Goal: Task Accomplishment & Management: Manage account settings

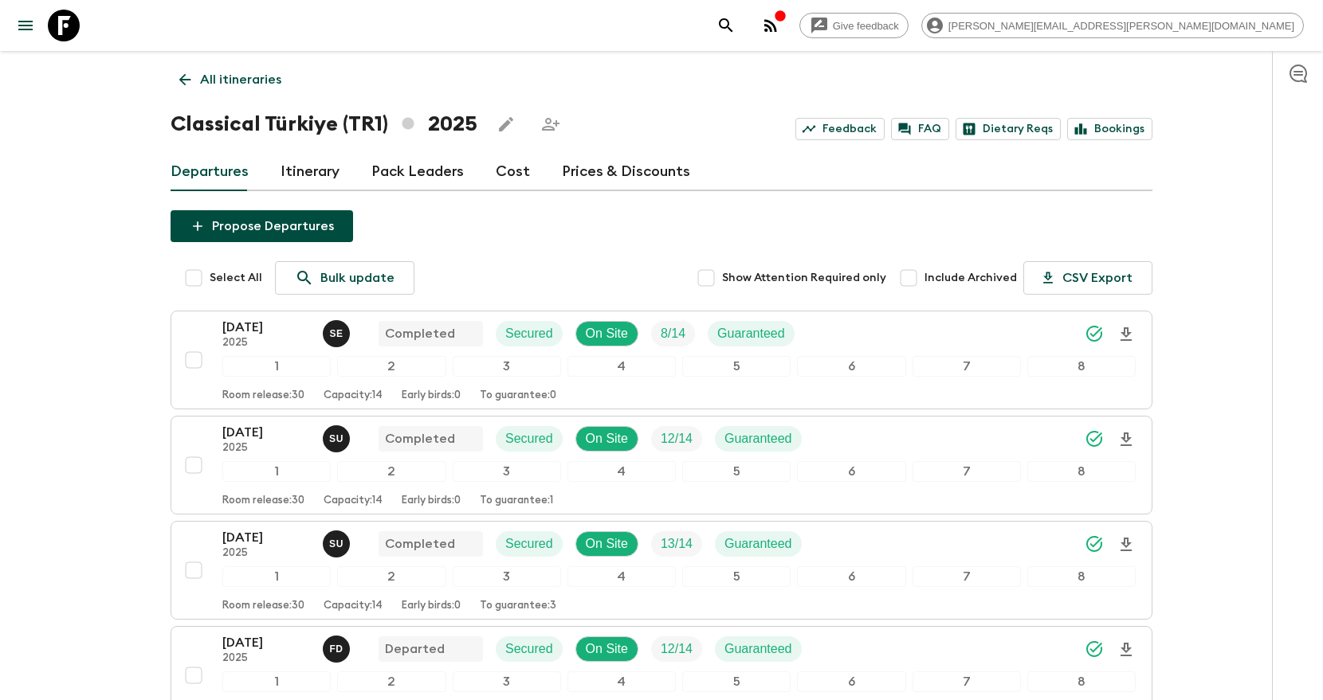
click at [252, 84] on p "All itineraries" at bounding box center [240, 79] width 81 height 19
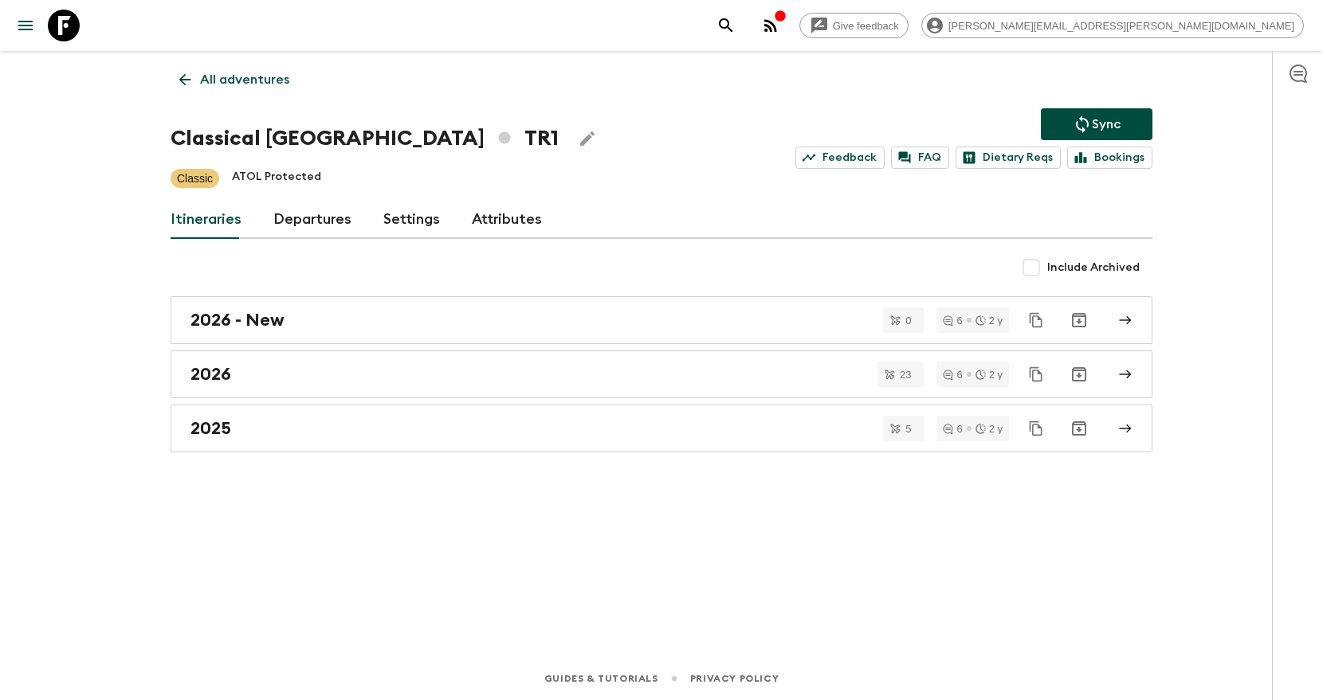
click at [735, 29] on icon "search adventures" at bounding box center [725, 25] width 19 height 19
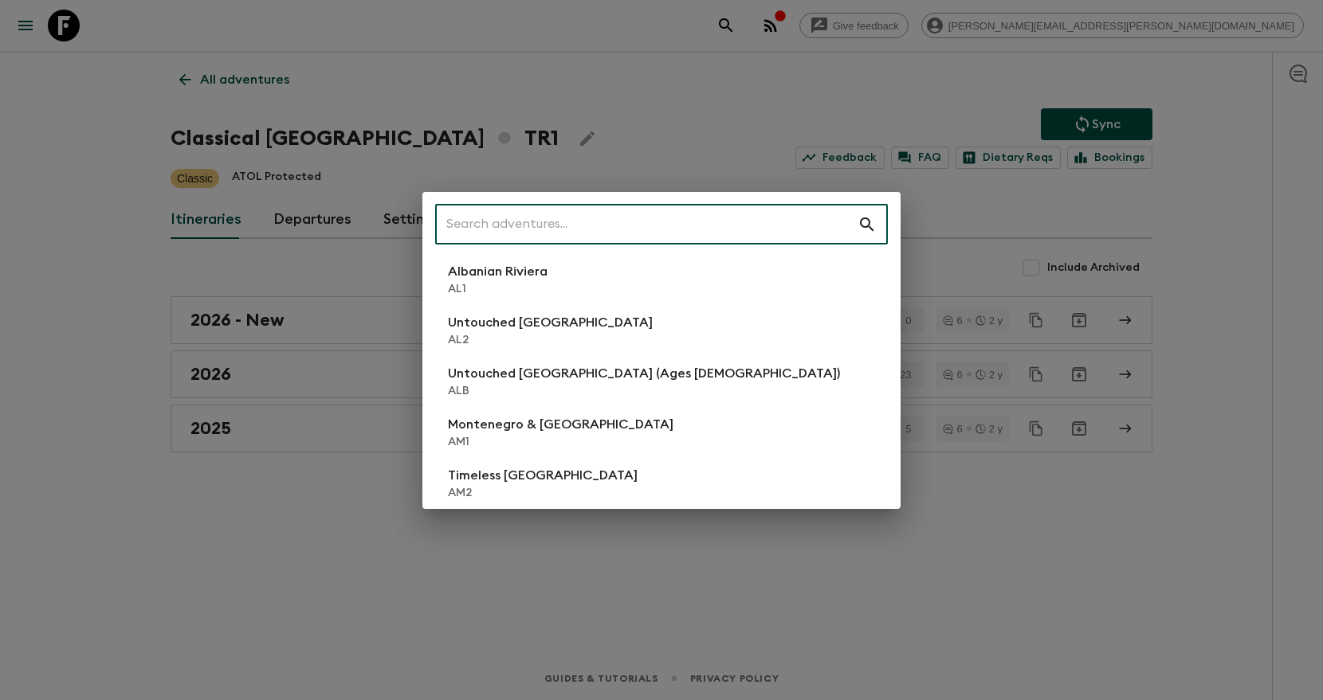
click at [739, 238] on input "text" at bounding box center [646, 224] width 422 height 45
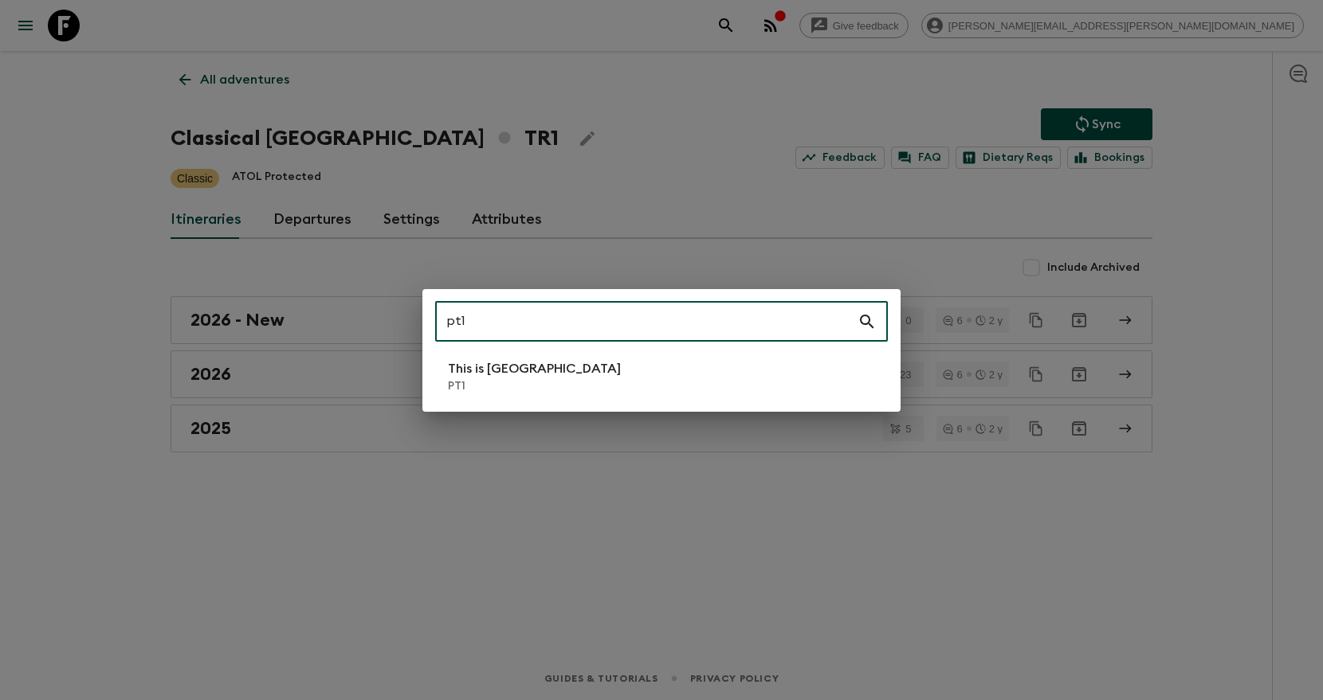
type input "pt1"
click at [579, 379] on li "This is Portugal PT1" at bounding box center [661, 377] width 453 height 45
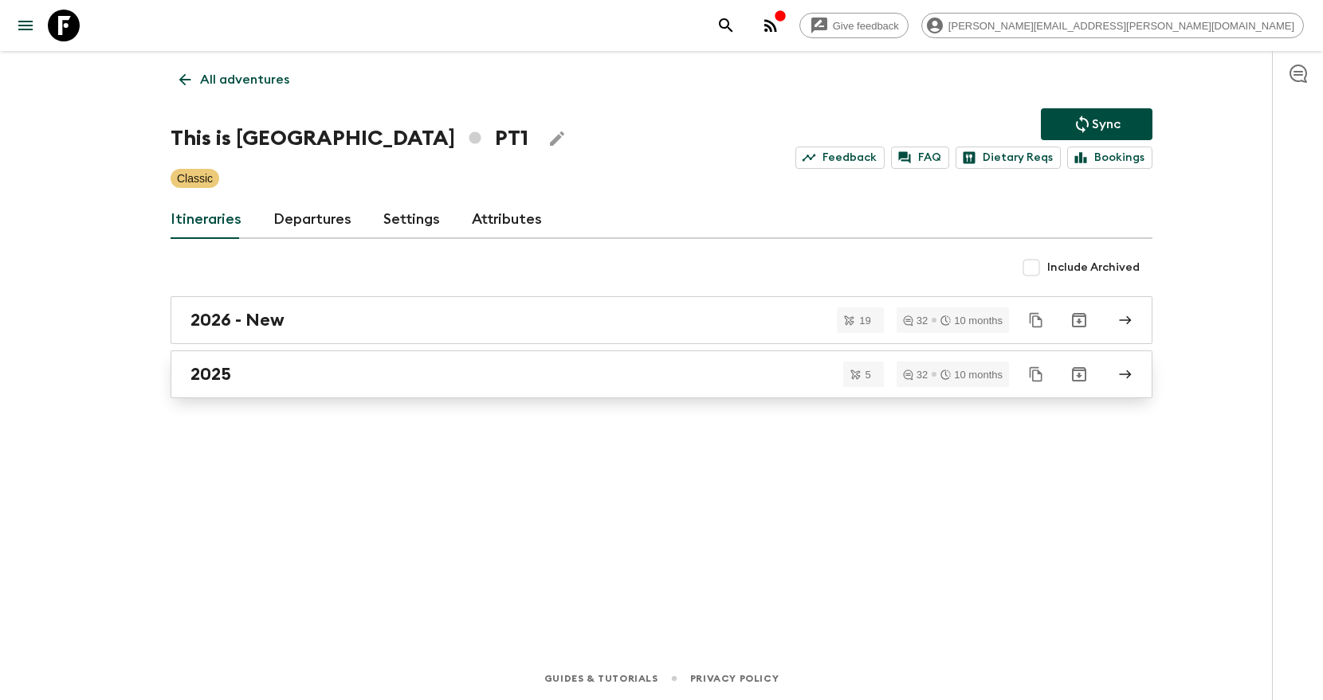
click at [390, 375] on div "2025" at bounding box center [646, 374] width 912 height 21
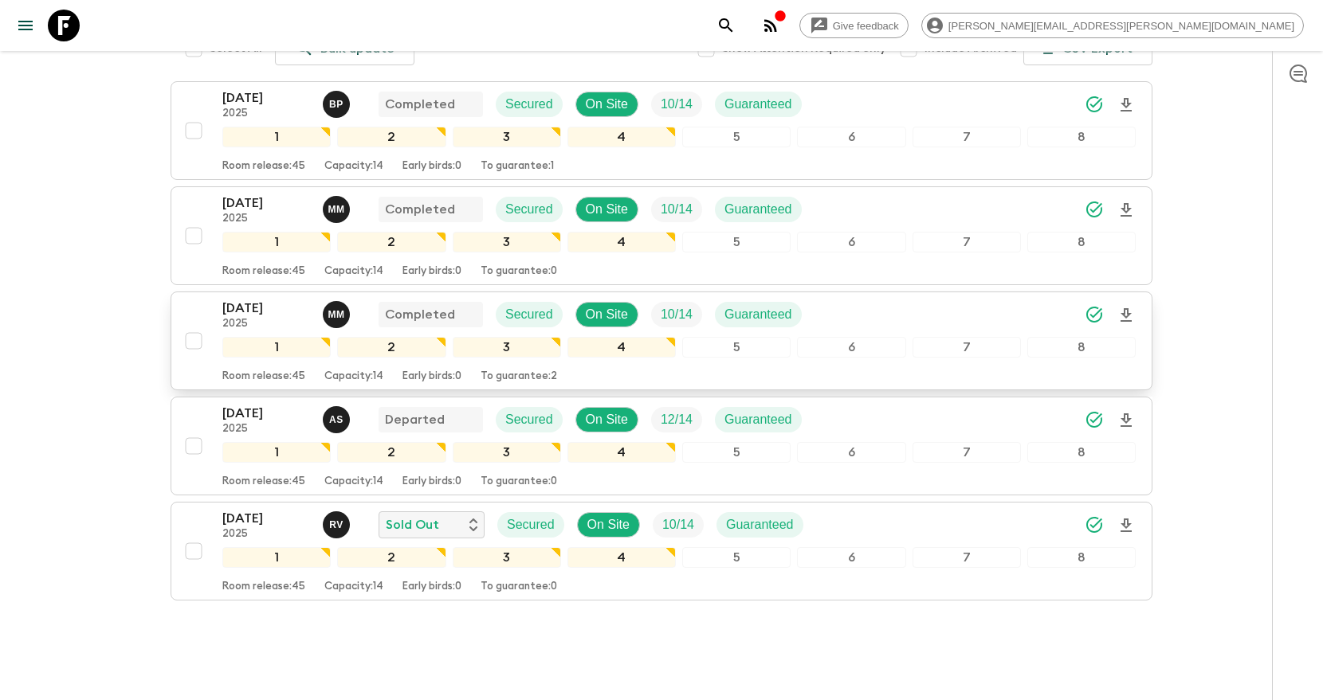
scroll to position [275, 0]
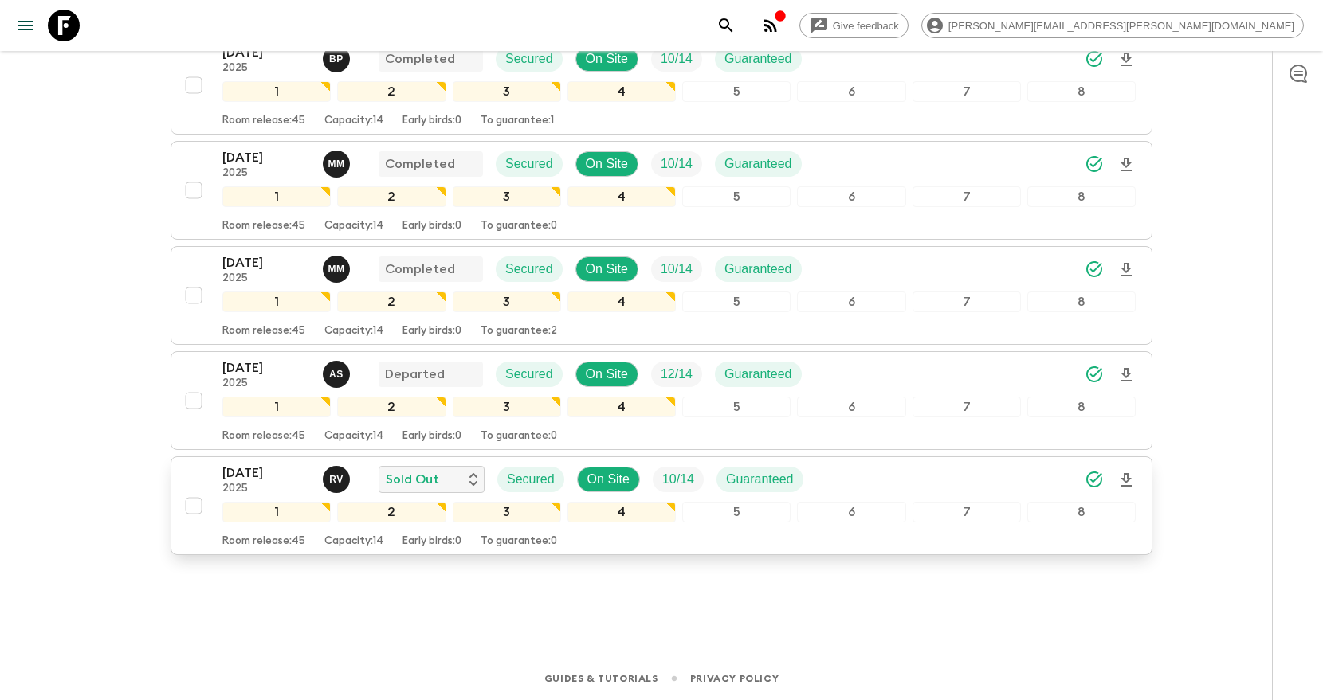
click at [998, 480] on div "11 Oct 2025 2025 R V Sold Out Secured On Site 10 / 14 Guaranteed" at bounding box center [678, 480] width 913 height 32
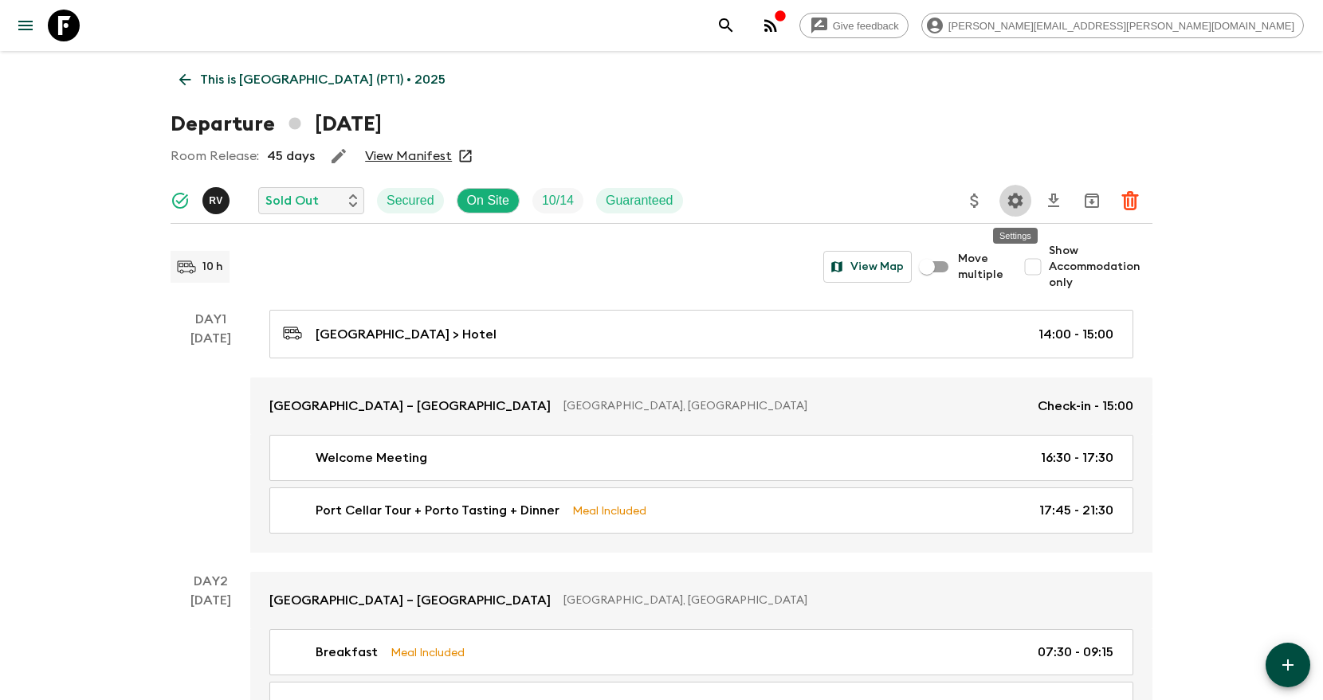
click at [1014, 195] on icon "Settings" at bounding box center [1015, 200] width 15 height 15
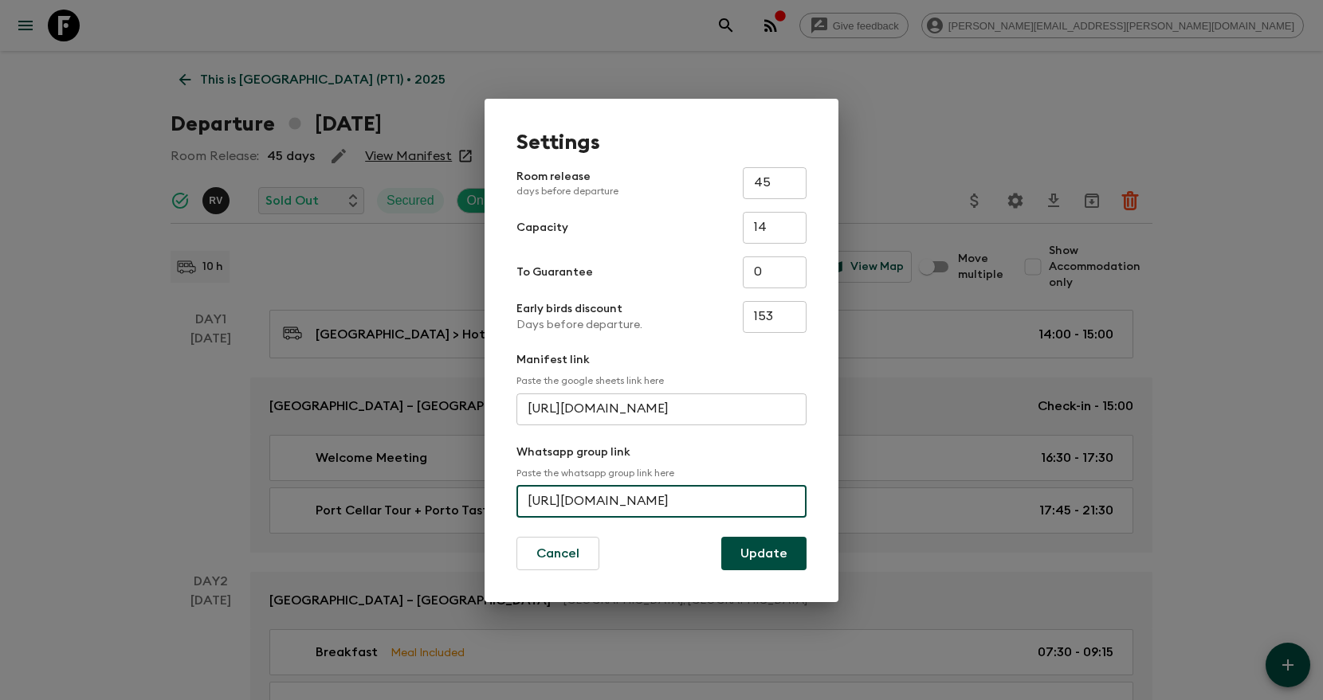
click at [613, 504] on input "https://chat.whatsapp.com/JjtbmlRetJpFApy1mx048n" at bounding box center [661, 502] width 290 height 32
click at [899, 397] on div "Settings Room release days before departure 45 ​ Capacity 14 ​ To Guarantee 0 ​…" at bounding box center [661, 350] width 1323 height 700
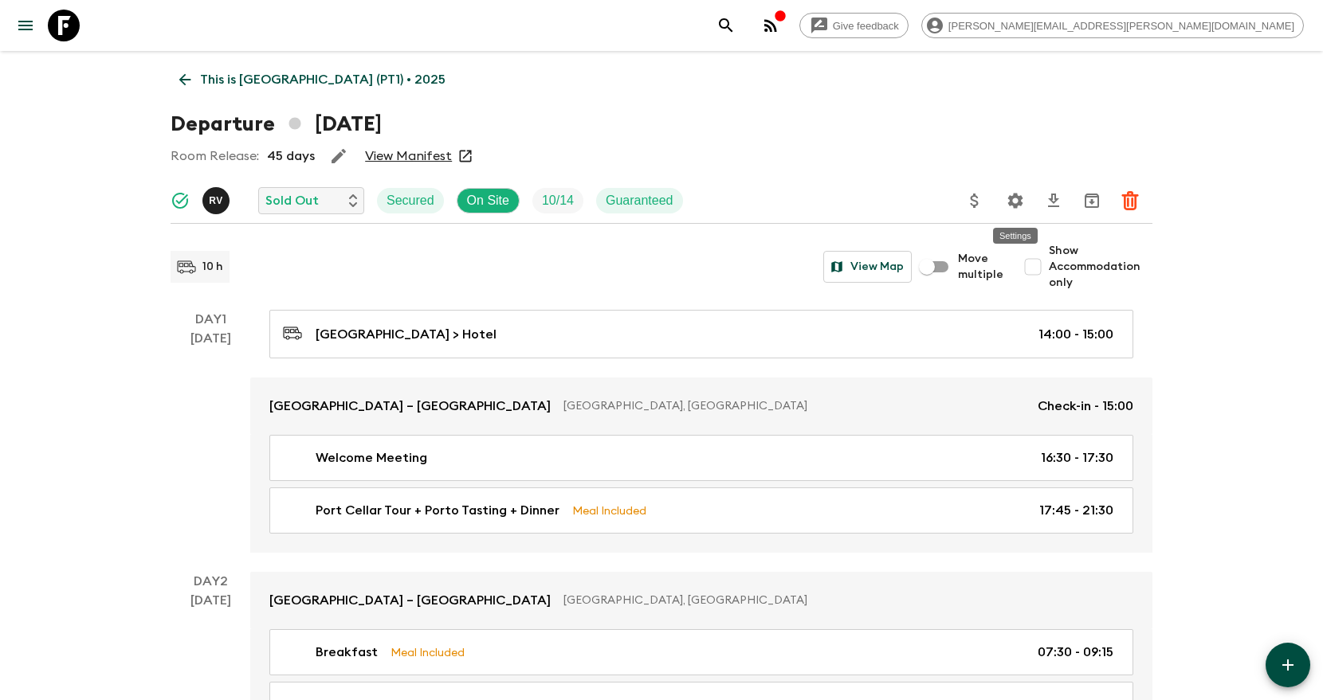
click at [1015, 194] on icon "Settings" at bounding box center [1015, 200] width 15 height 15
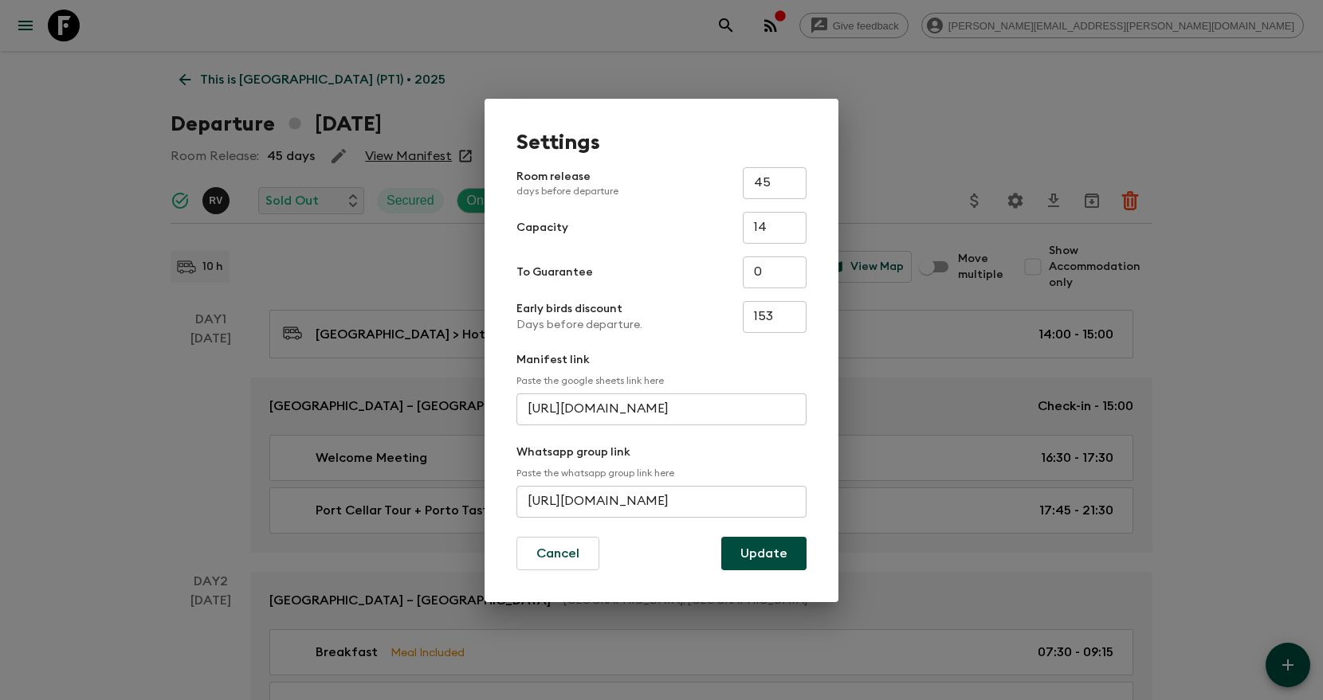
click at [617, 504] on input "https://chat.whatsapp.com/JjtbmlRetJpFApy1mx048n" at bounding box center [661, 502] width 290 height 32
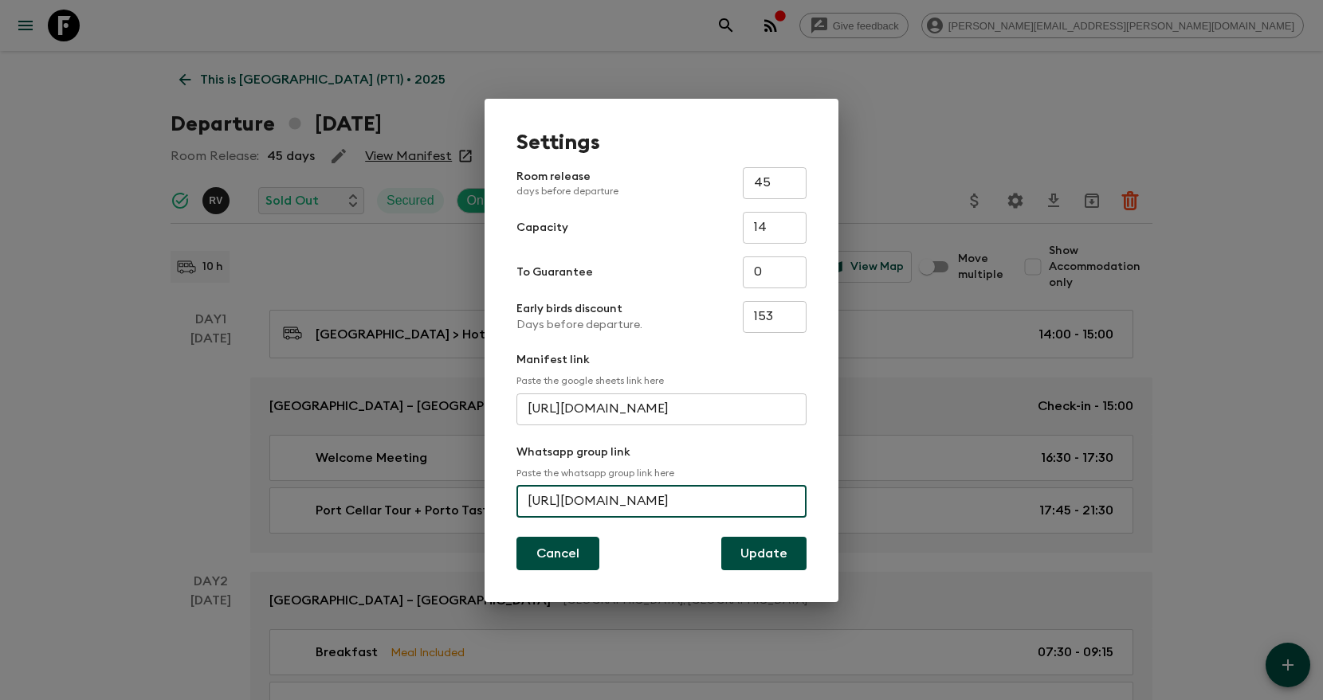
click at [543, 551] on button "Cancel" at bounding box center [557, 553] width 83 height 33
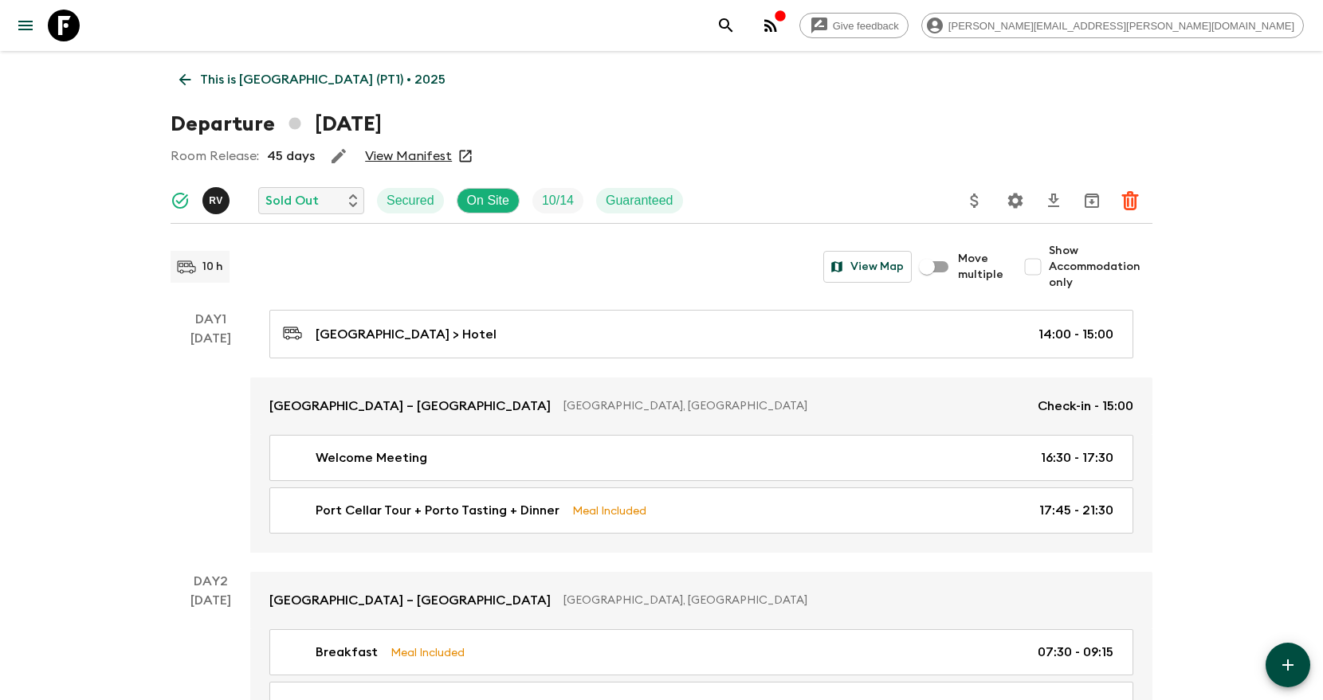
click at [735, 33] on icon "search adventures" at bounding box center [725, 25] width 19 height 19
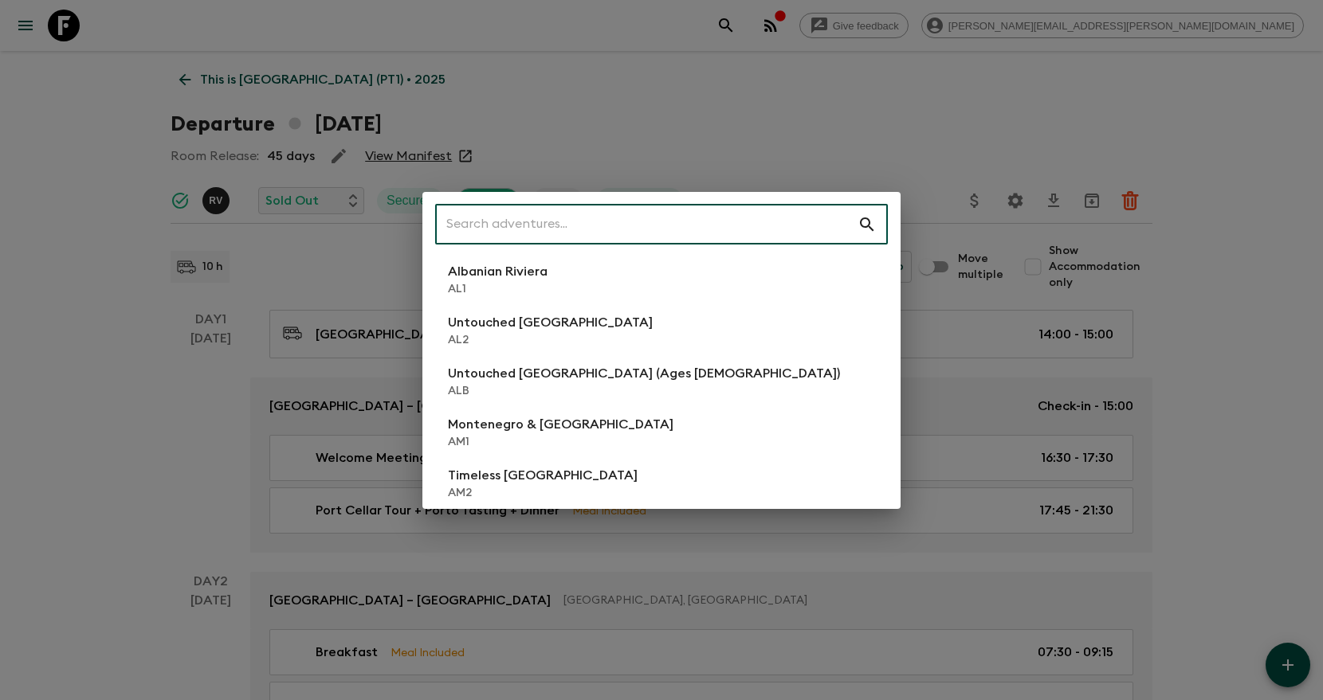
click at [693, 219] on input "text" at bounding box center [646, 224] width 422 height 45
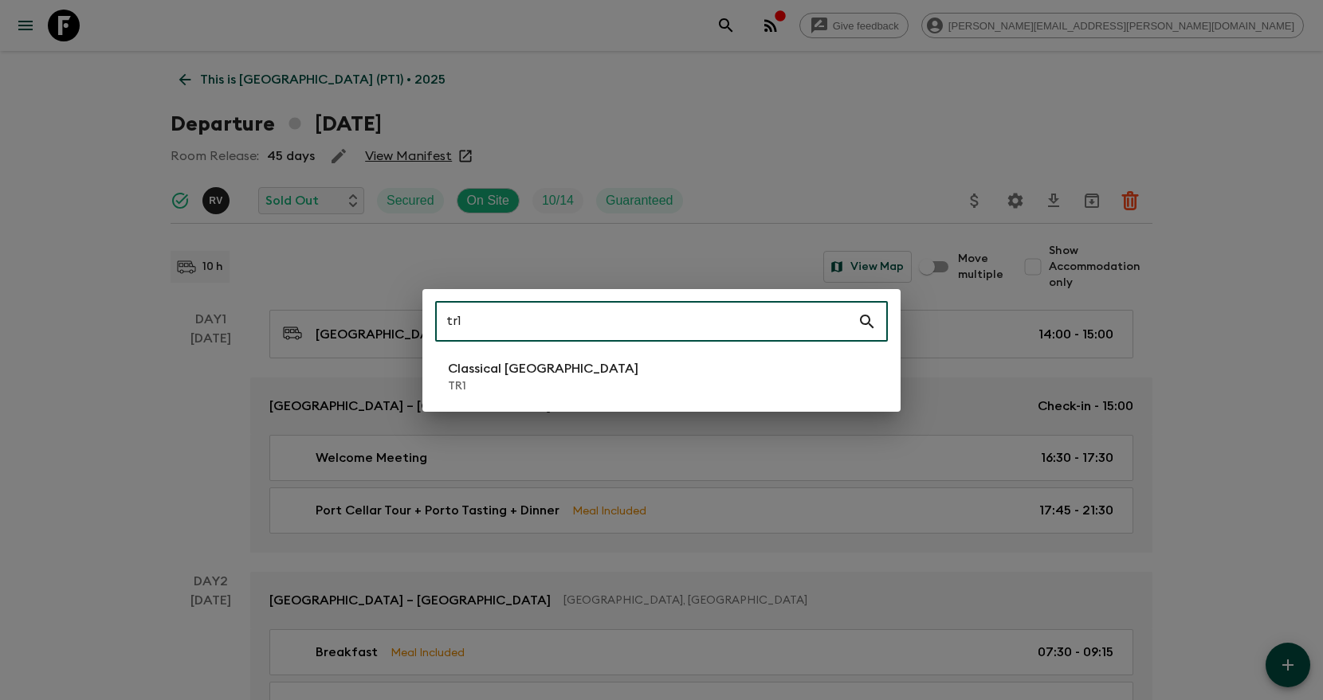
type input "tr1"
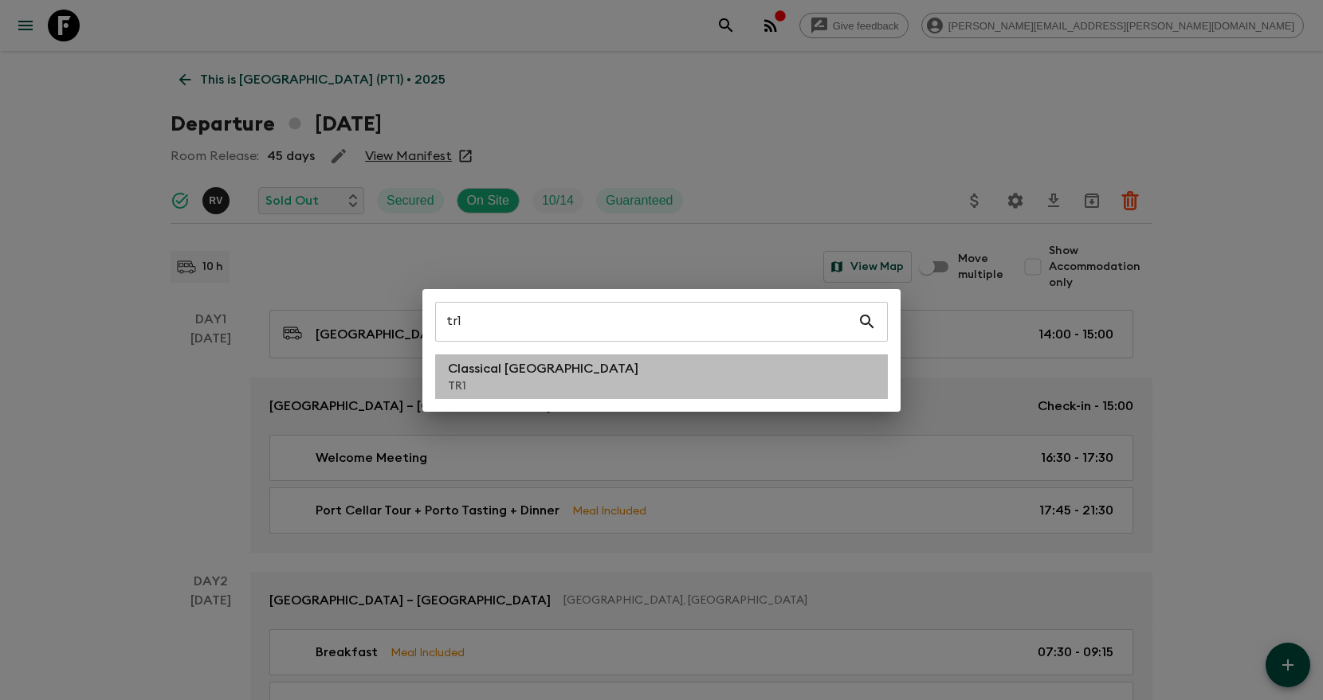
click at [665, 382] on li "Classical Türkiye TR1" at bounding box center [661, 377] width 453 height 45
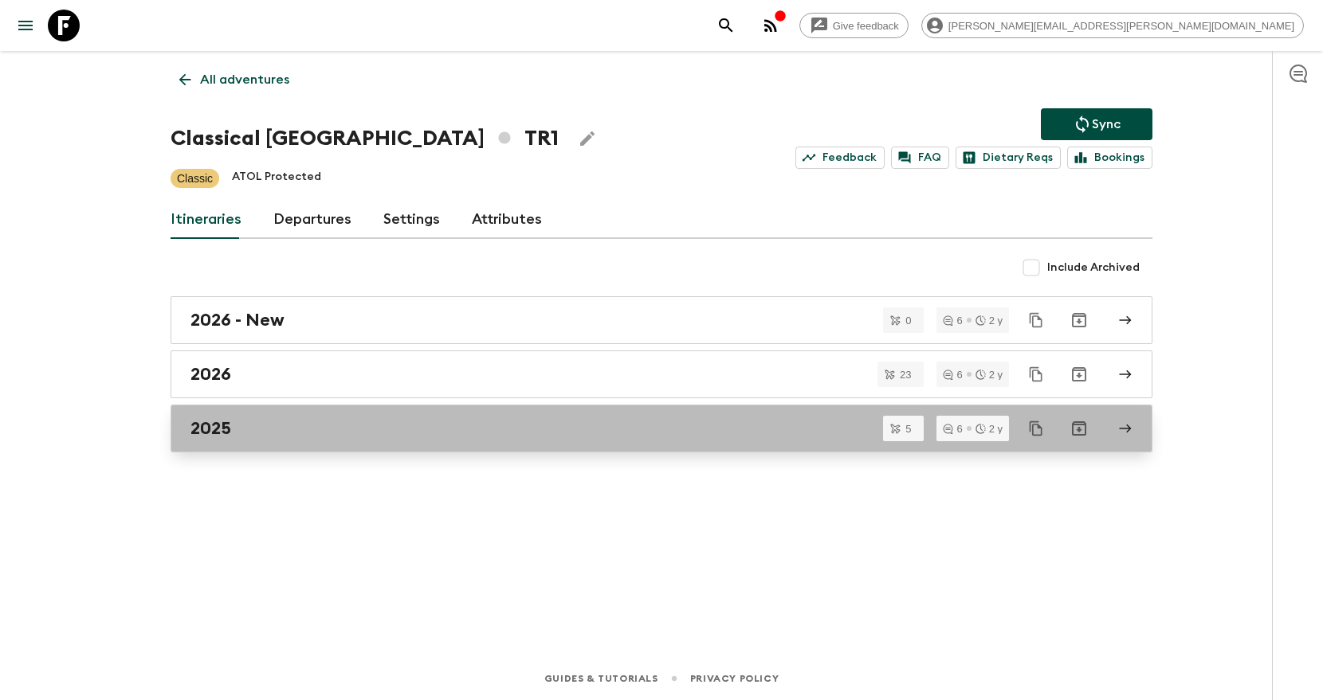
click at [362, 437] on div "2025" at bounding box center [646, 428] width 912 height 21
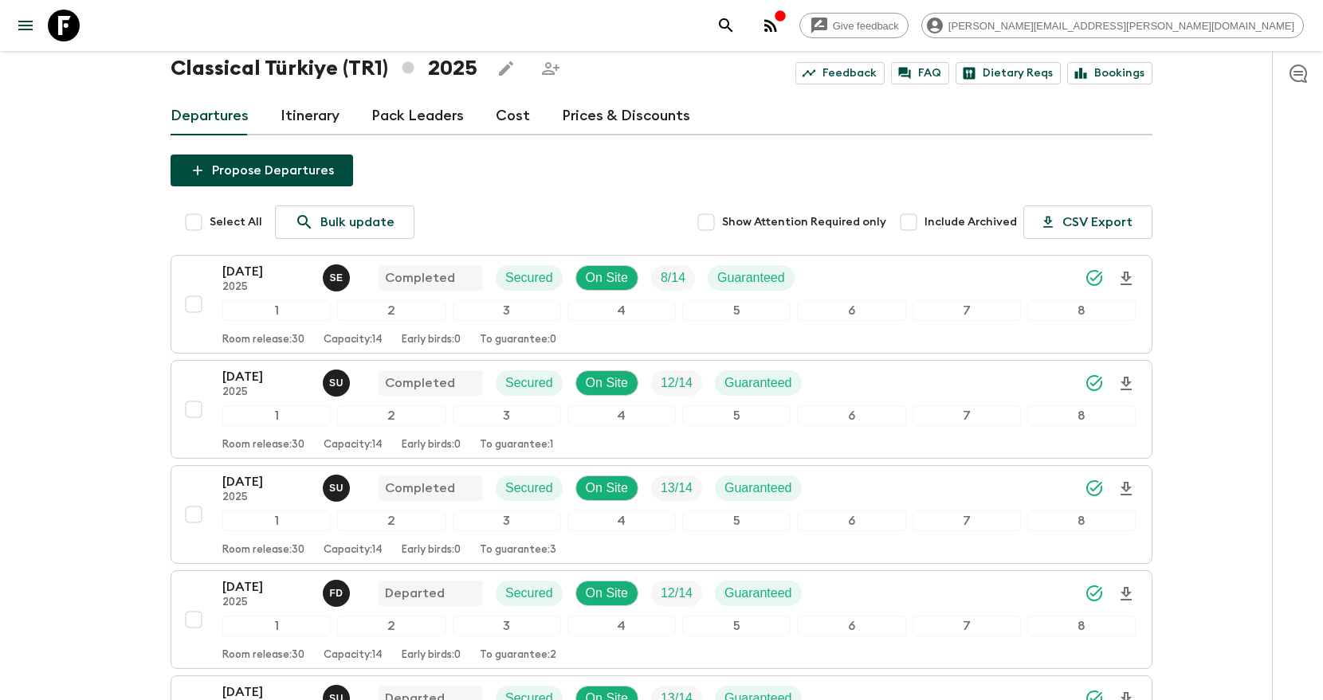
scroll to position [275, 0]
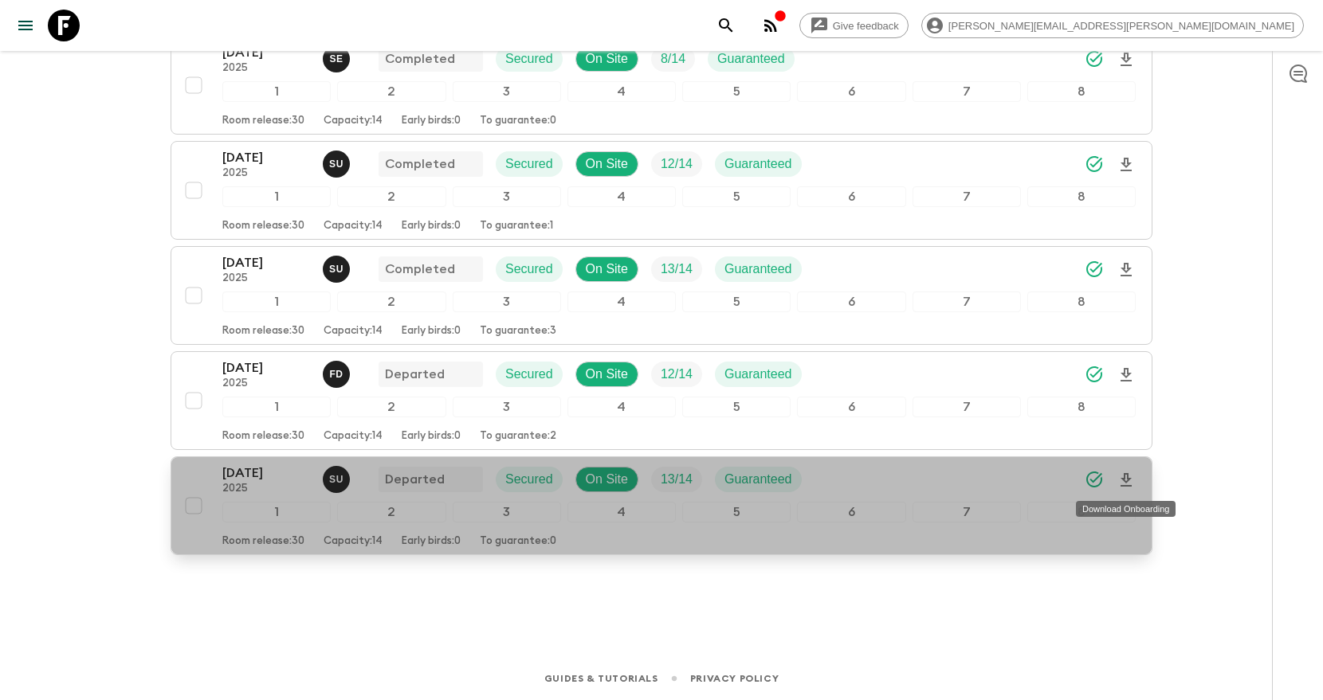
click at [1132, 488] on icon "Download Onboarding" at bounding box center [1125, 480] width 19 height 19
click at [1132, 487] on icon "Download Onboarding" at bounding box center [1125, 480] width 19 height 19
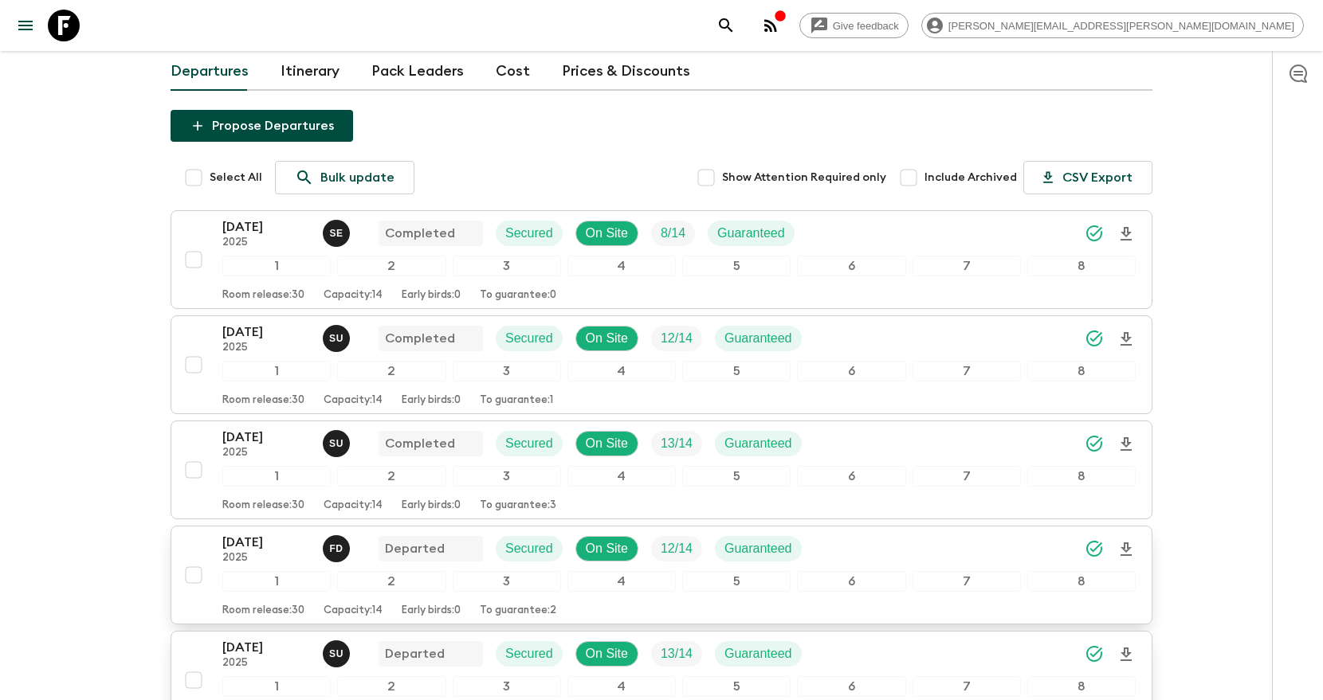
scroll to position [0, 0]
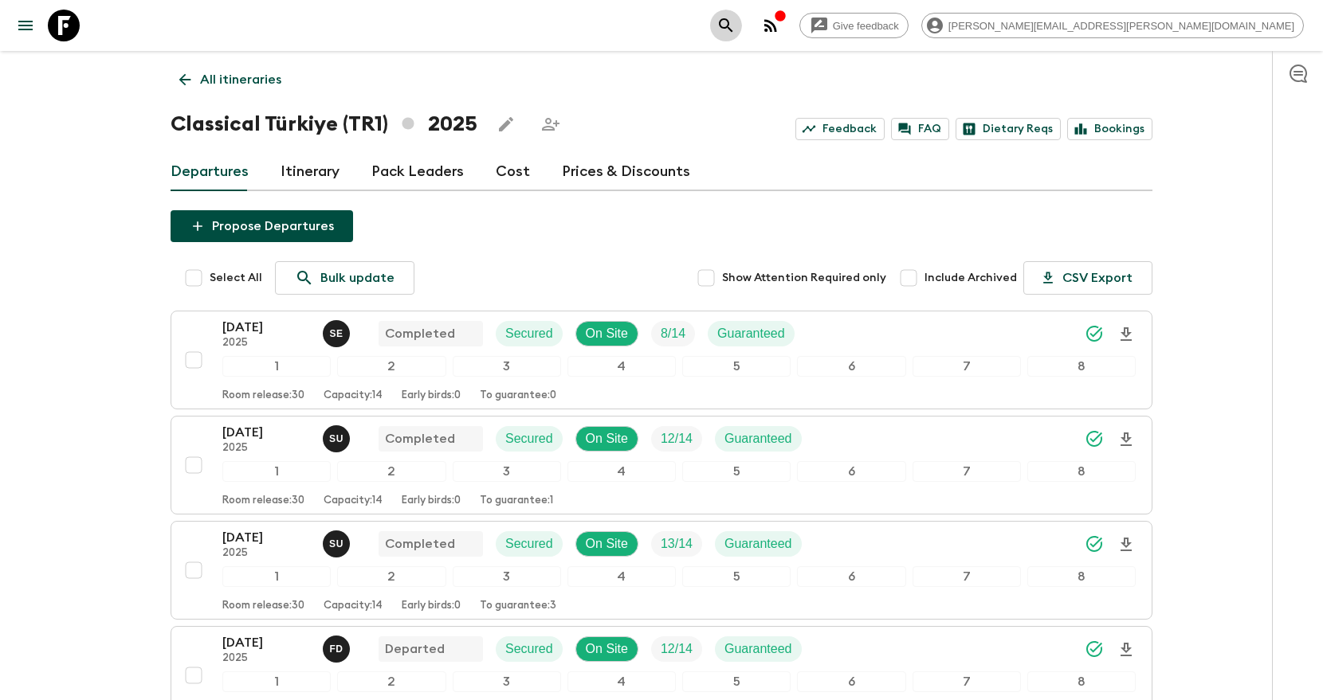
click at [732, 29] on icon "search adventures" at bounding box center [726, 25] width 14 height 14
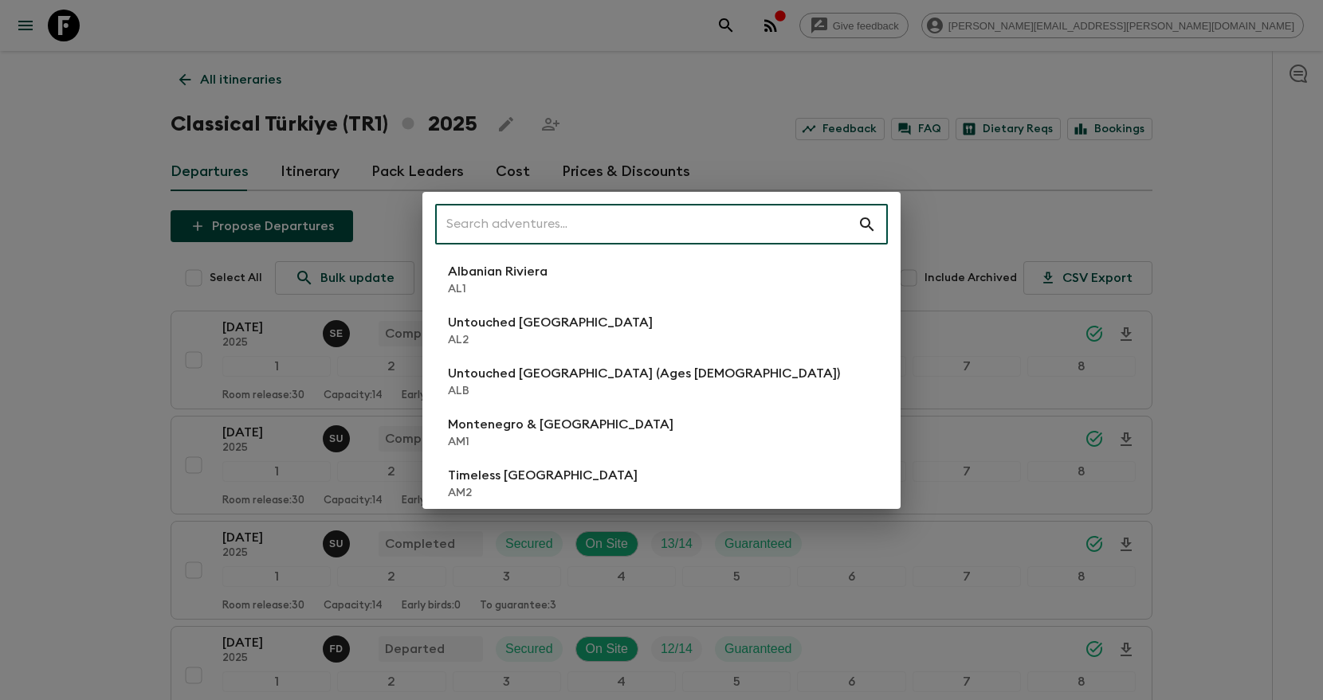
click at [783, 226] on input "text" at bounding box center [646, 224] width 422 height 45
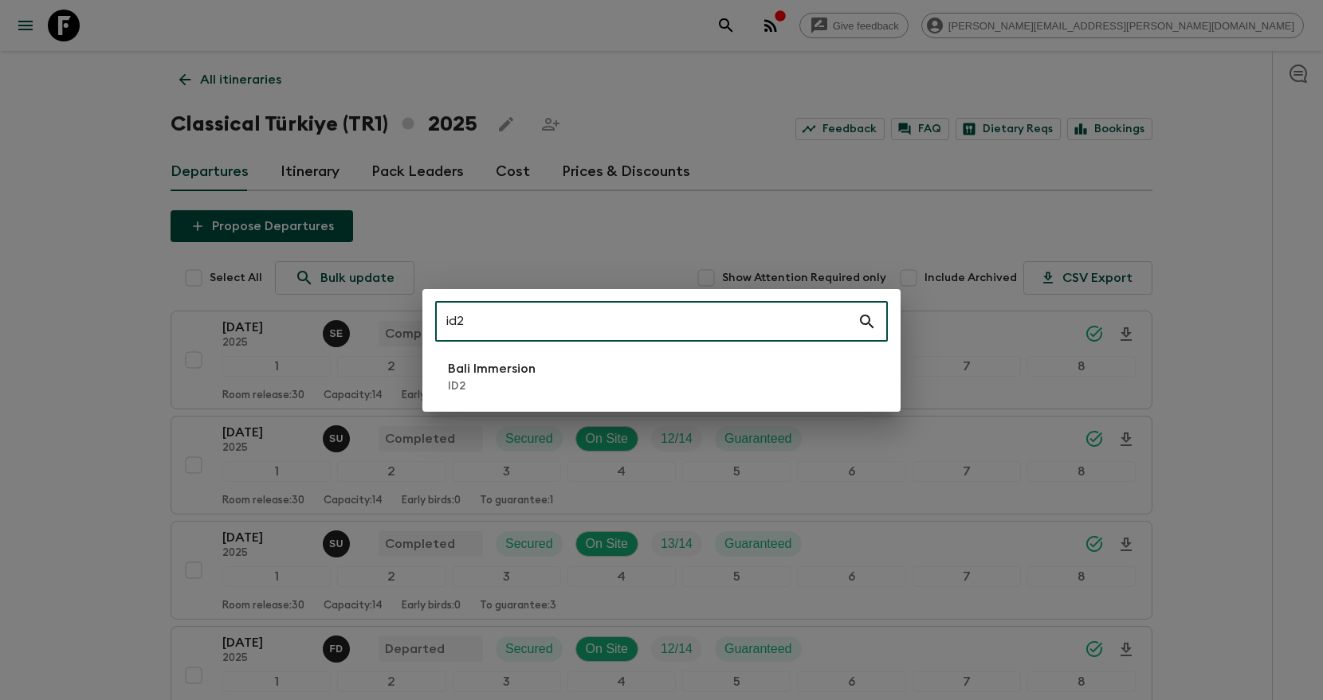
type input "id2"
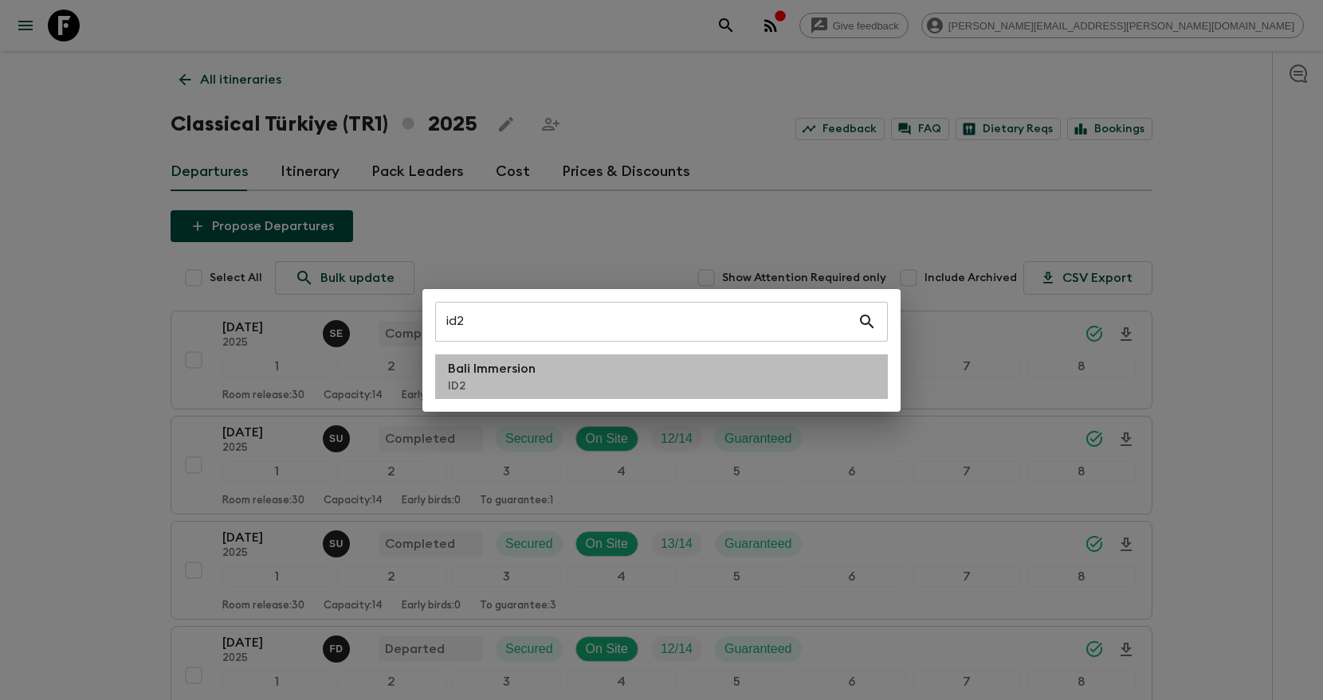
click at [712, 375] on li "Bali Immersion ID2" at bounding box center [661, 377] width 453 height 45
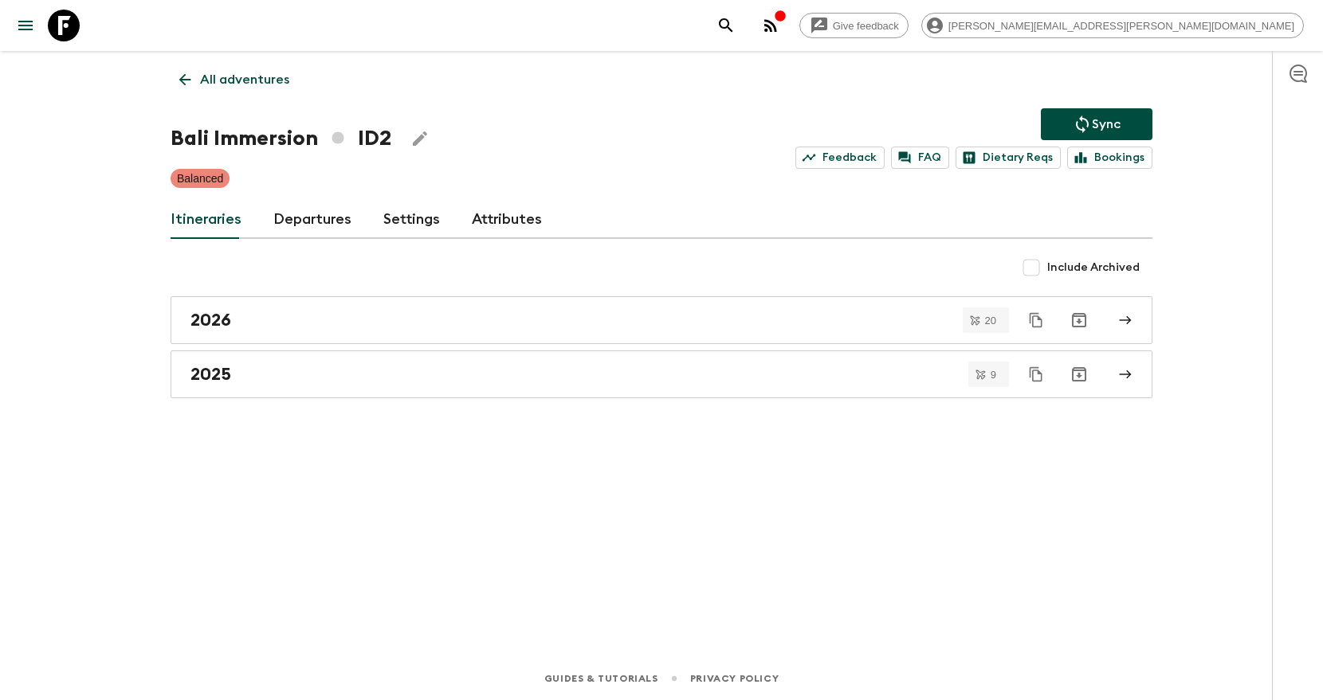
click at [693, 399] on div "All adventures Bali Immersion ID2 Sync Feedback FAQ Dietary Reqs Bookings Balan…" at bounding box center [661, 332] width 1020 height 562
click at [680, 390] on link "2025" at bounding box center [662, 375] width 982 height 48
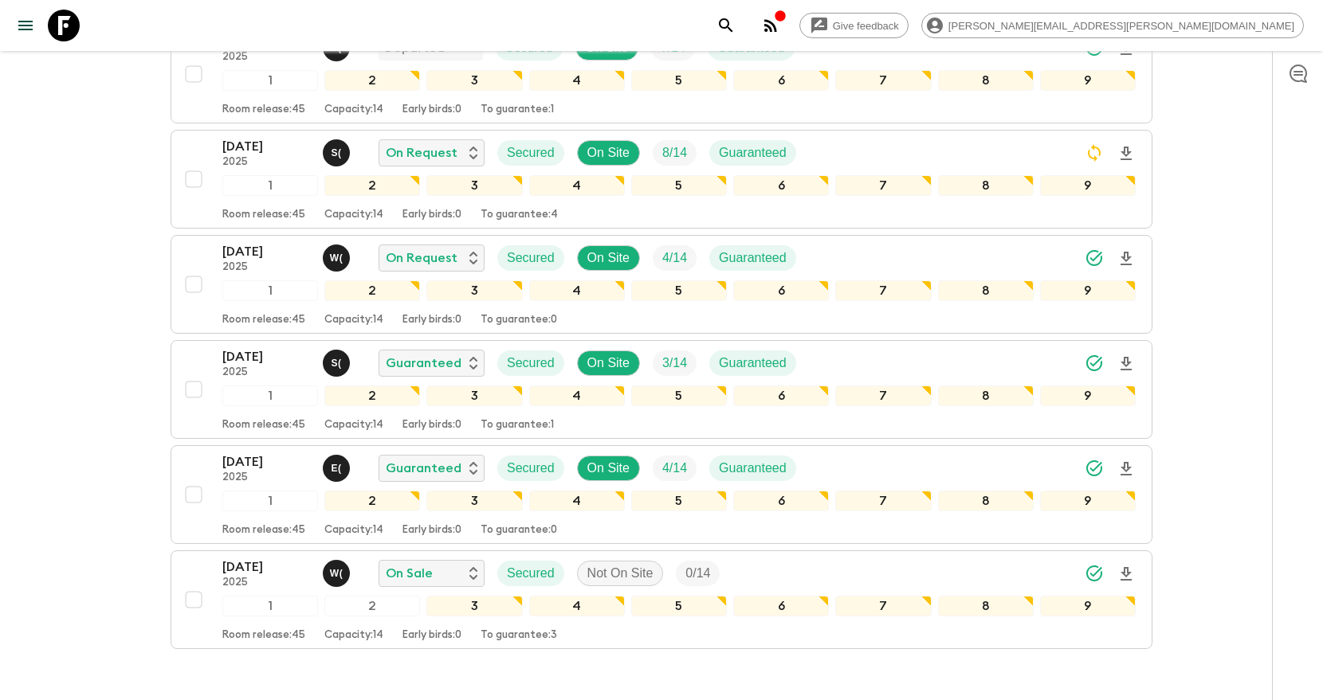
scroll to position [609, 0]
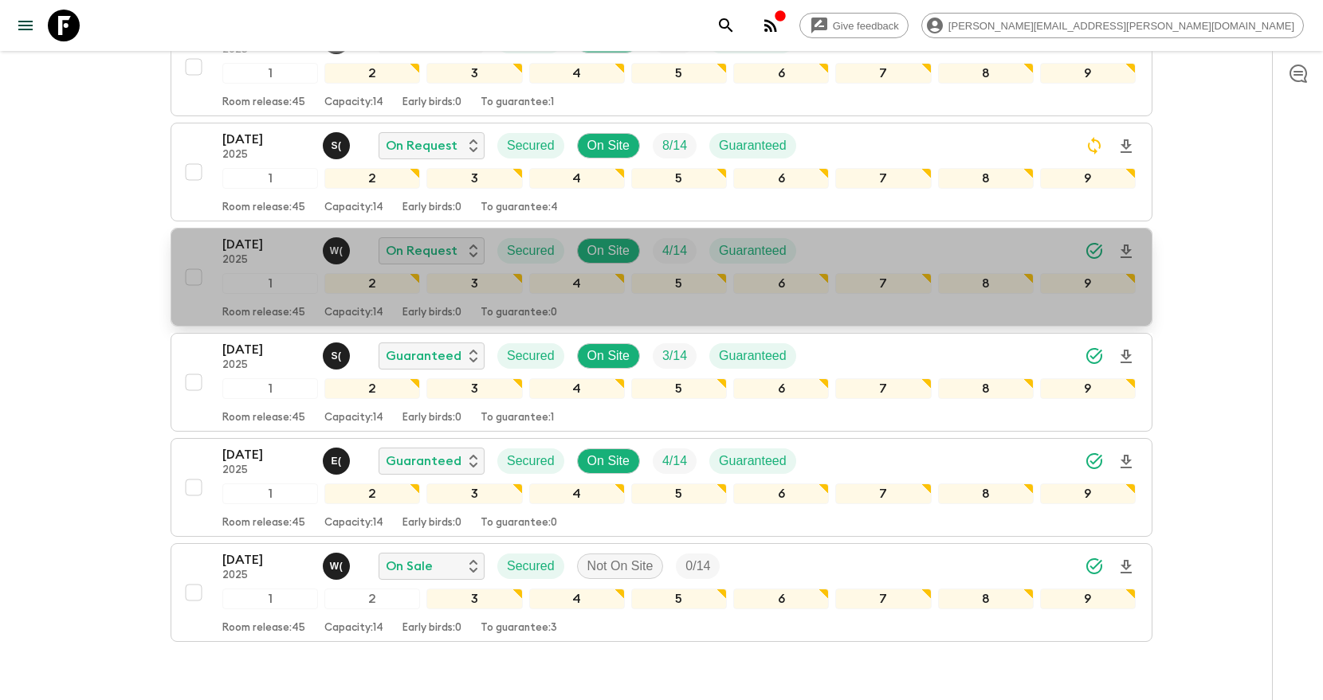
click at [911, 249] on div "26 Nov 2025 2025 W ( On Request Secured On Site 4 / 14 Guaranteed" at bounding box center [678, 251] width 913 height 32
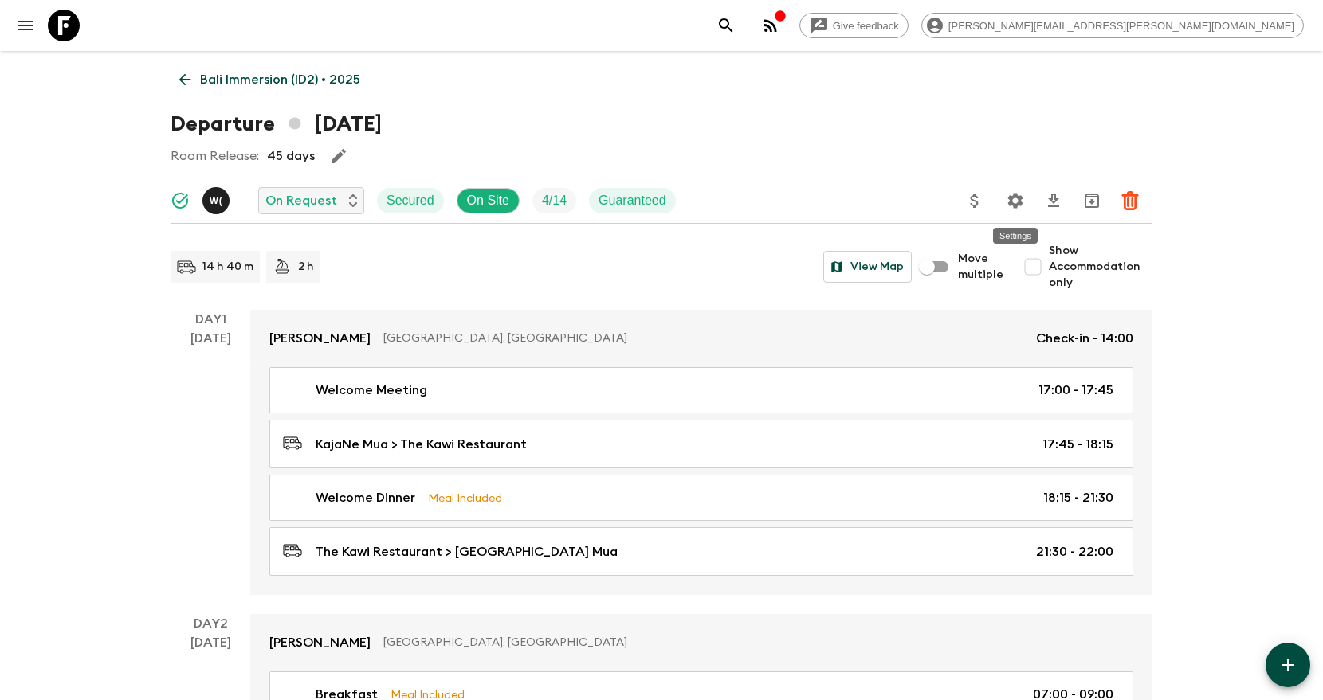
click at [1015, 202] on icon "Settings" at bounding box center [1015, 200] width 19 height 19
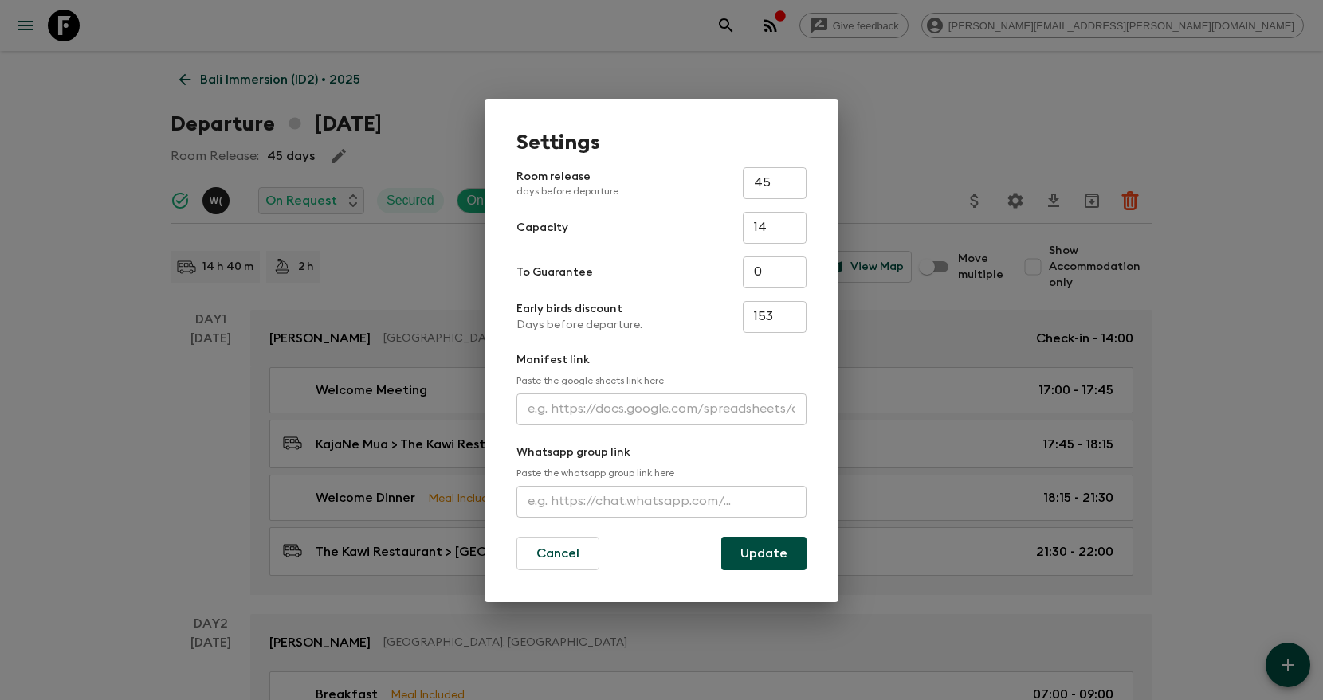
click at [695, 406] on input "text" at bounding box center [661, 410] width 290 height 32
paste input "https://docs.google.com/spreadsheets/d/1bS2kJvKMzEbtjM4o9Fjryn4RukclsGMFidO0fQe…"
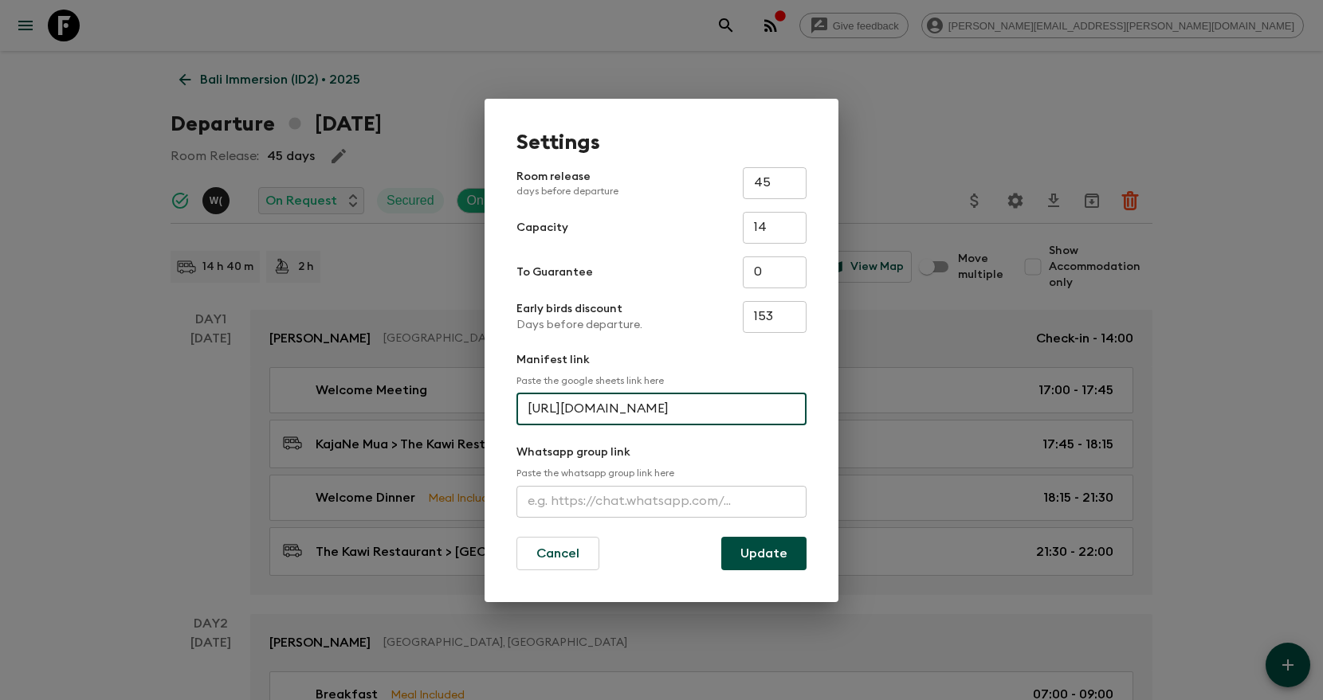
scroll to position [0, 520]
type input "https://docs.google.com/spreadsheets/d/1bS2kJvKMzEbtjM4o9Fjryn4RukclsGMFidO0fQe…"
click at [783, 553] on button "Update" at bounding box center [763, 553] width 85 height 33
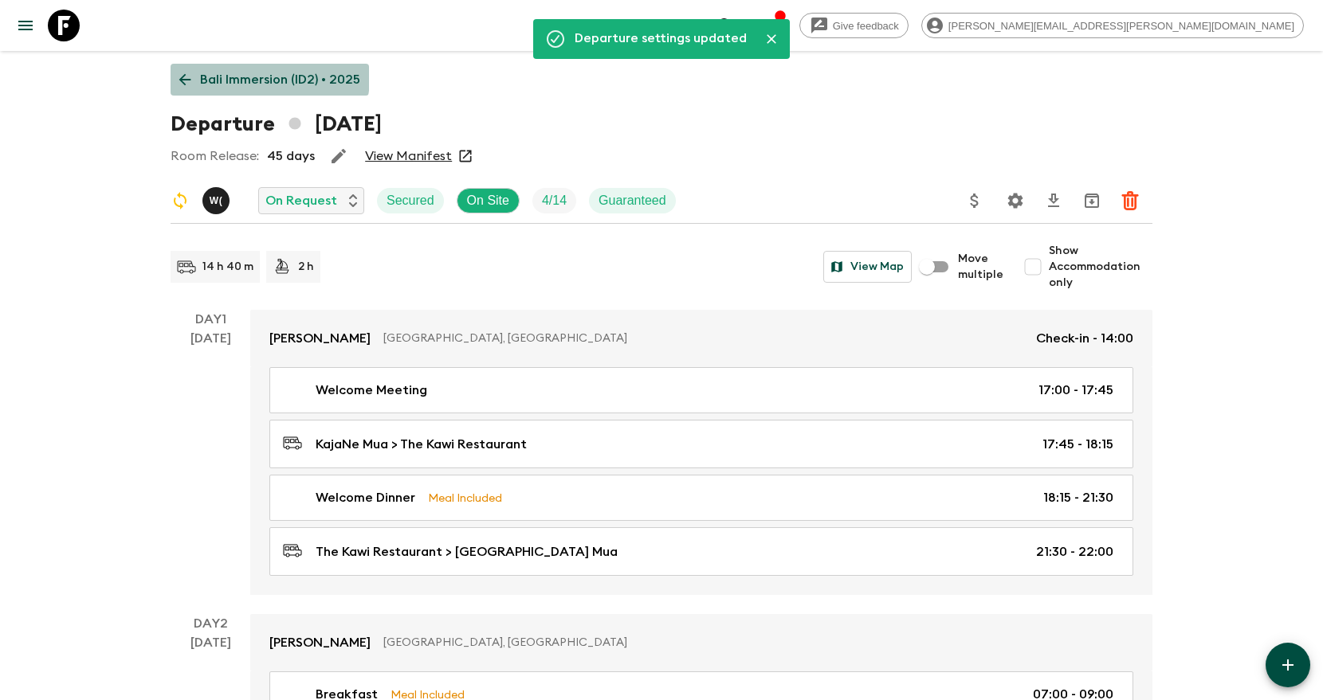
click at [243, 76] on p "Bali Immersion (ID2) • 2025" at bounding box center [280, 79] width 160 height 19
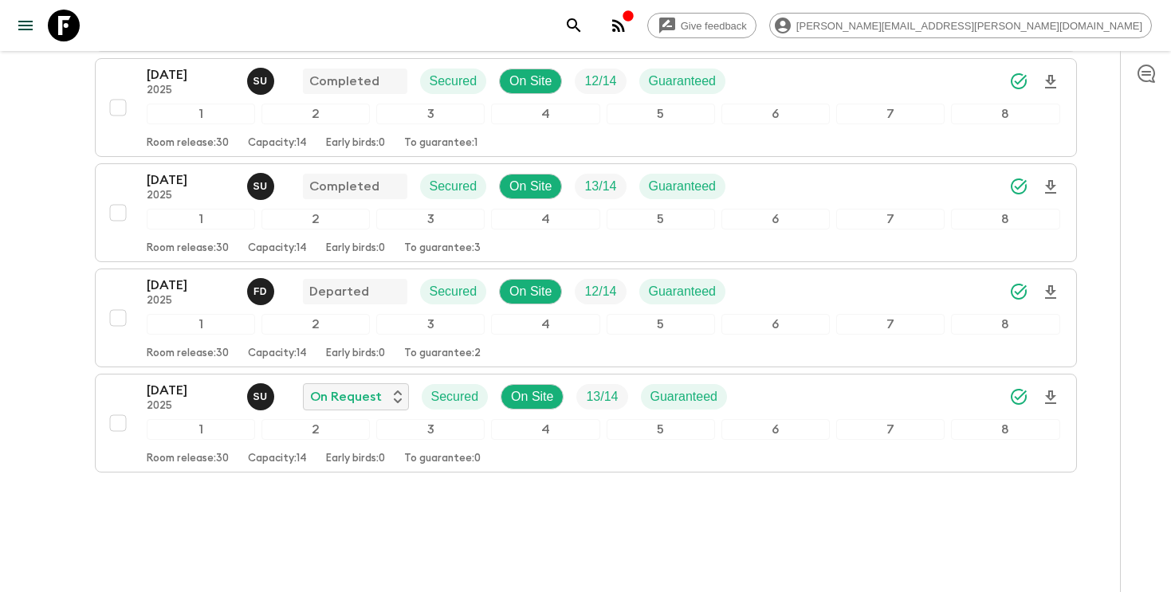
scroll to position [358, 0]
click at [583, 18] on icon "search adventures" at bounding box center [573, 25] width 19 height 19
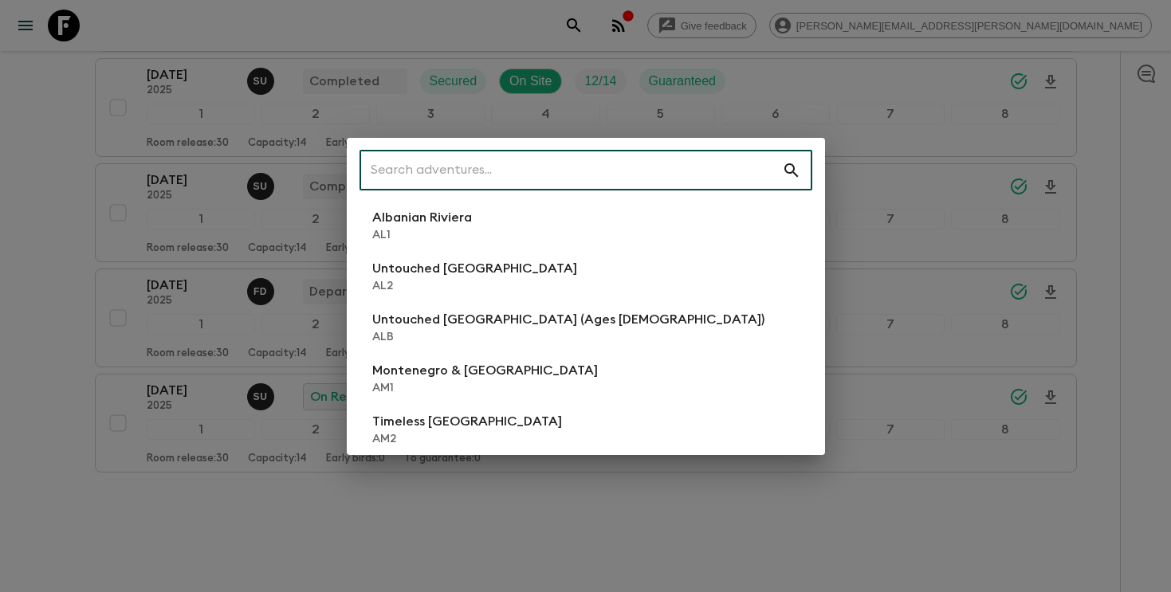
click at [692, 173] on input "text" at bounding box center [570, 170] width 422 height 45
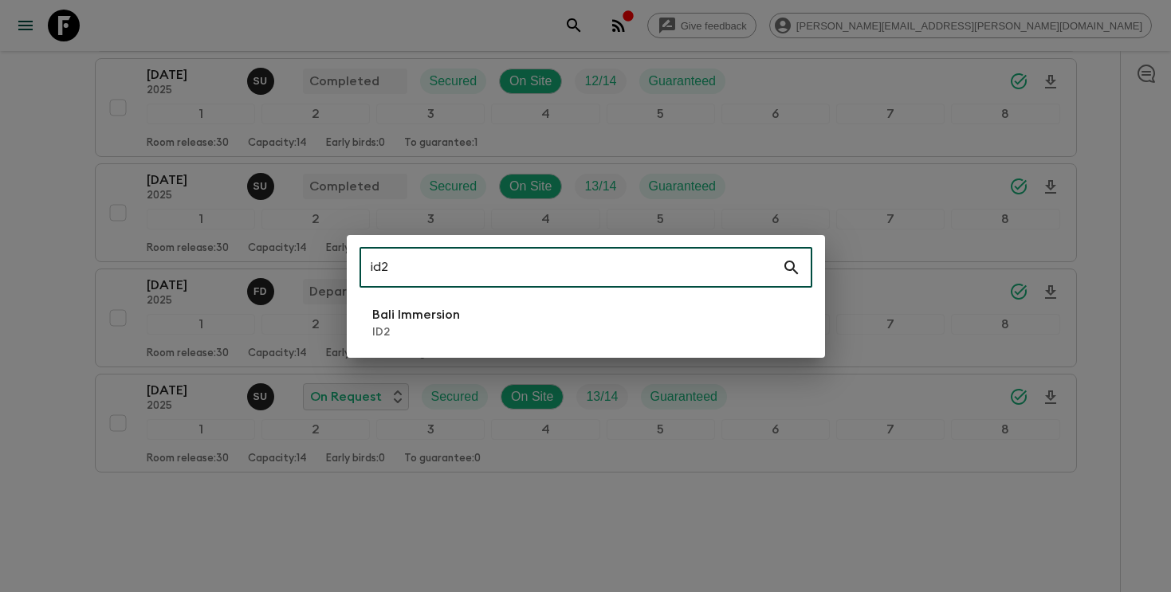
type input "id2"
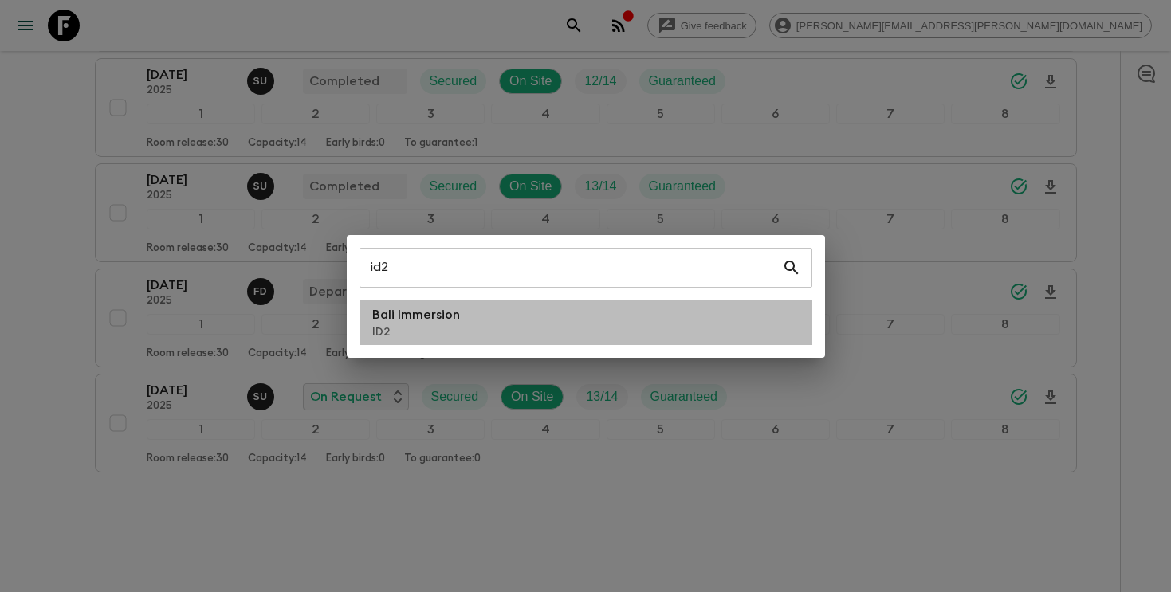
click at [521, 318] on li "Bali Immersion ID2" at bounding box center [585, 322] width 453 height 45
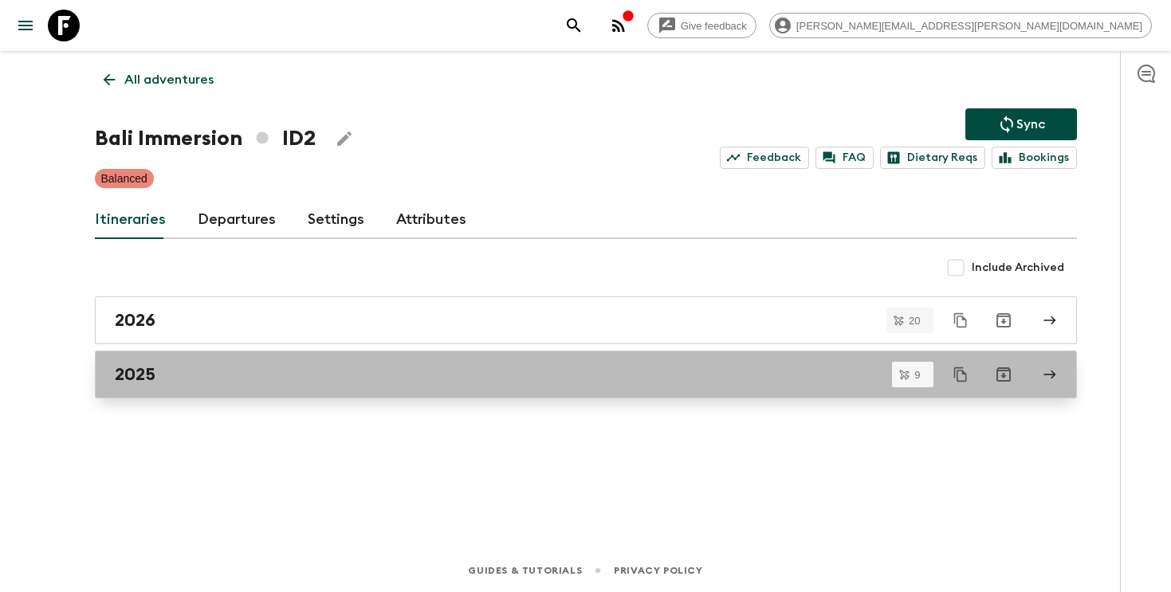
click at [281, 372] on div "2025" at bounding box center [571, 374] width 912 height 21
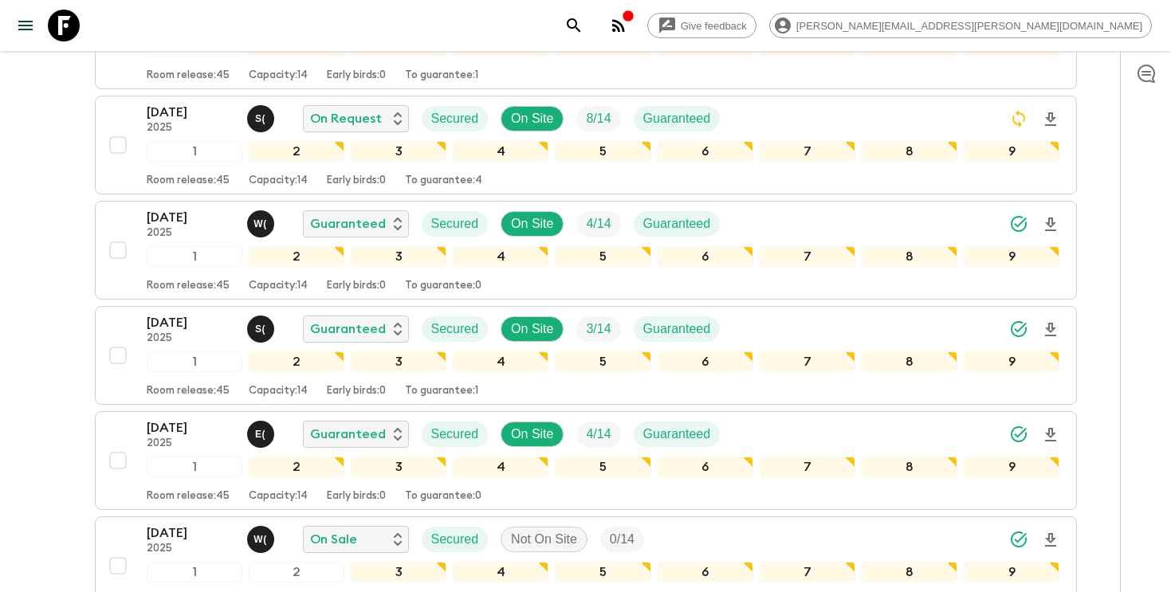
scroll to position [642, 0]
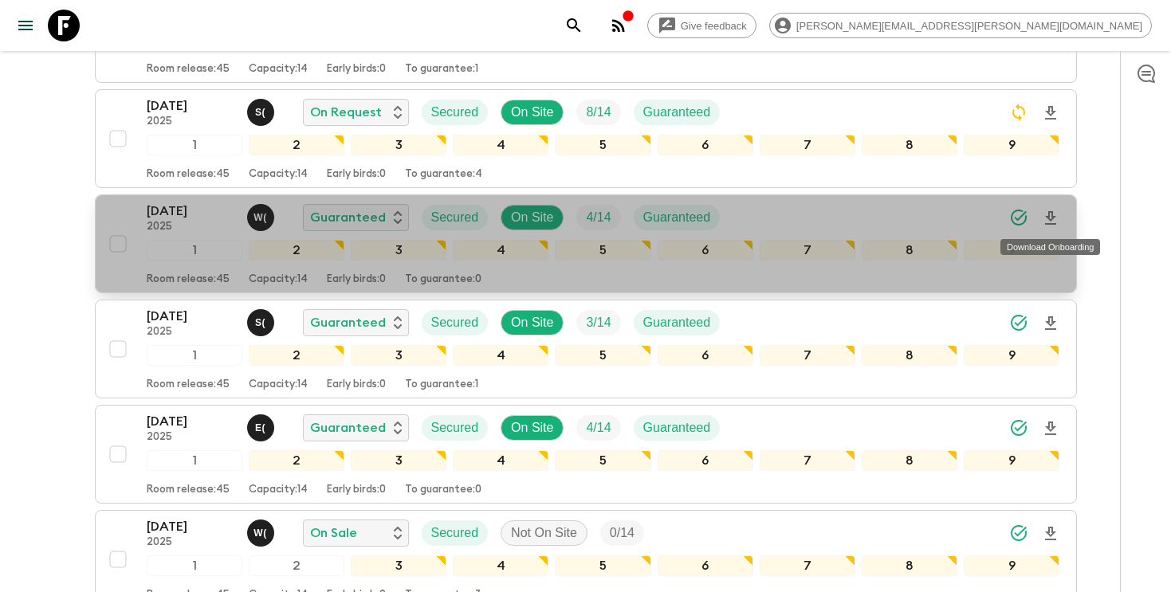
click at [1053, 218] on icon "Download Onboarding" at bounding box center [1050, 218] width 19 height 19
